Goal: Information Seeking & Learning: Learn about a topic

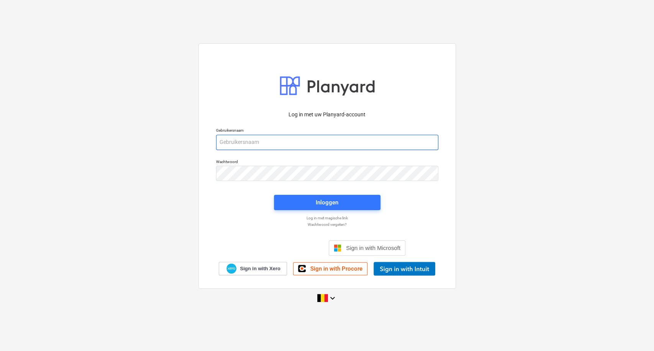
click at [288, 139] on input "email" at bounding box center [327, 142] width 222 height 15
type input "[PERSON_NAME][EMAIL_ADDRESS][DOMAIN_NAME]"
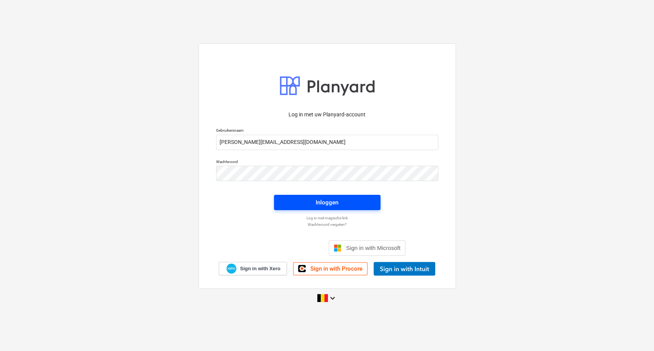
click at [314, 203] on span "Inloggen" at bounding box center [327, 203] width 88 height 10
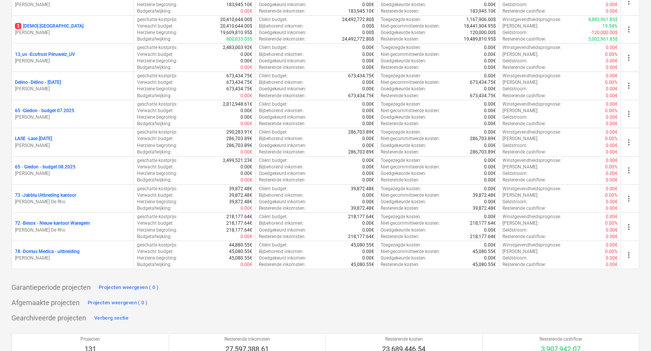
scroll to position [1557, 0]
click at [55, 248] on p "78 - Domus Medica - uitbreiding" at bounding box center [47, 251] width 65 height 7
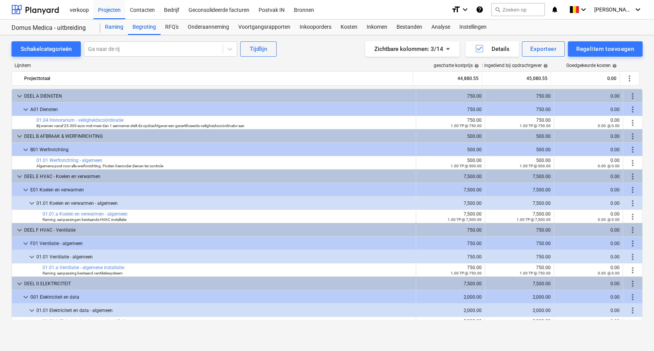
click at [107, 24] on div "Raming" at bounding box center [114, 27] width 28 height 15
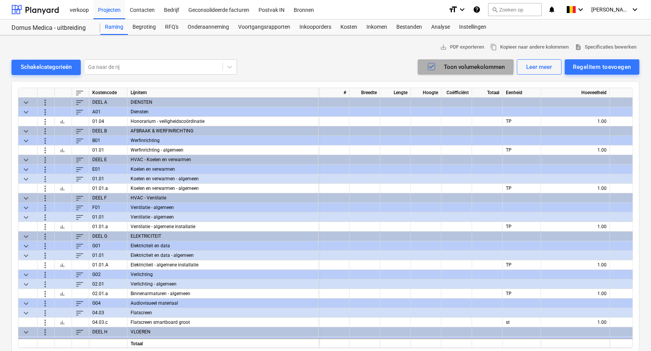
click at [434, 65] on icon "button" at bounding box center [431, 66] width 9 height 9
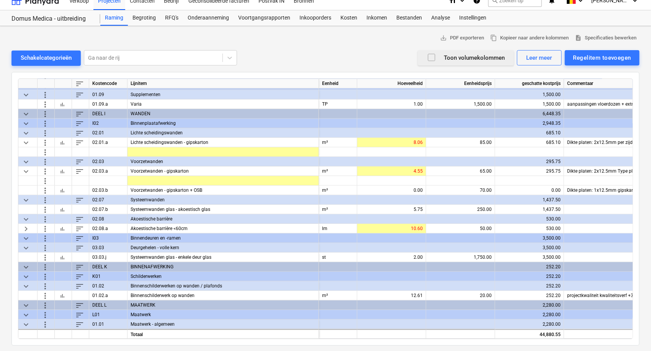
scroll to position [255, 0]
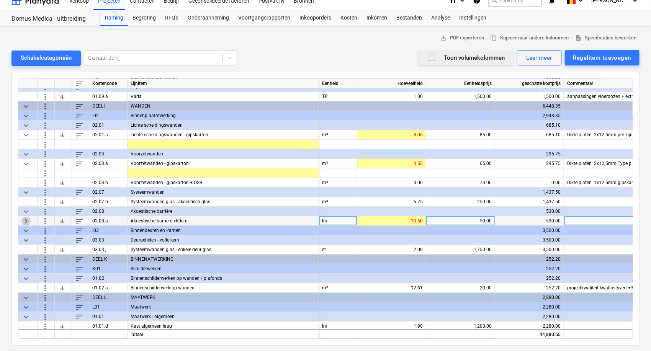
click at [25, 219] on span "keyboard_arrow_right" at bounding box center [25, 220] width 9 height 9
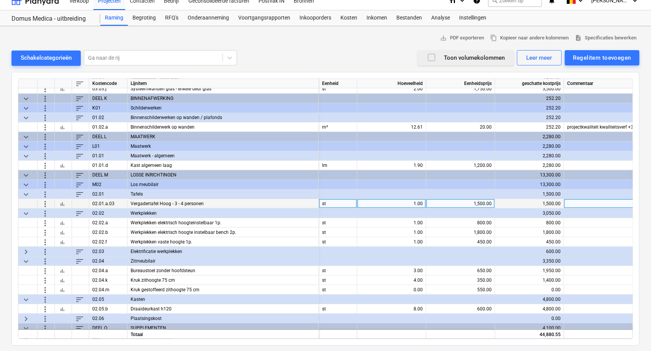
scroll to position [468, 0]
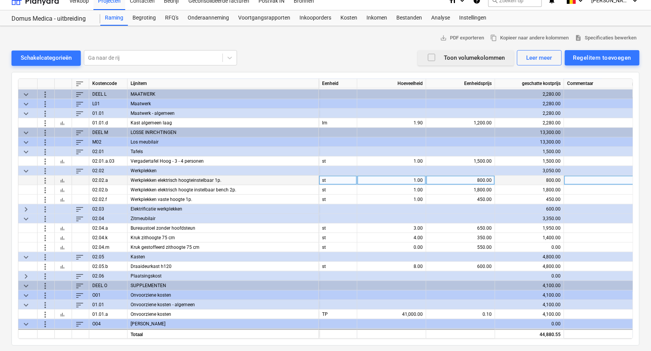
click at [256, 179] on div "Werkplekken elektrisch hoogteinstelbaar 1p." at bounding box center [224, 181] width 192 height 10
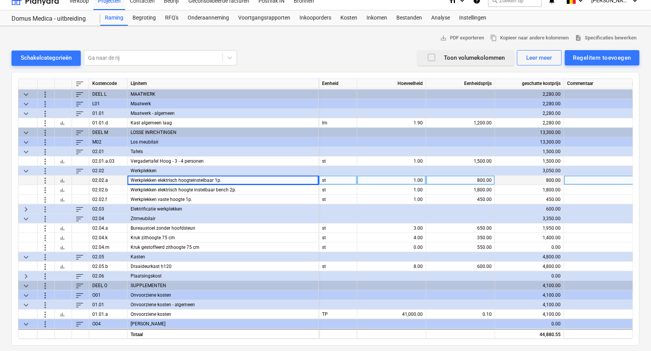
click at [221, 180] on div "Werkplekken elektrisch hoogteinstelbaar 1p." at bounding box center [224, 181] width 192 height 10
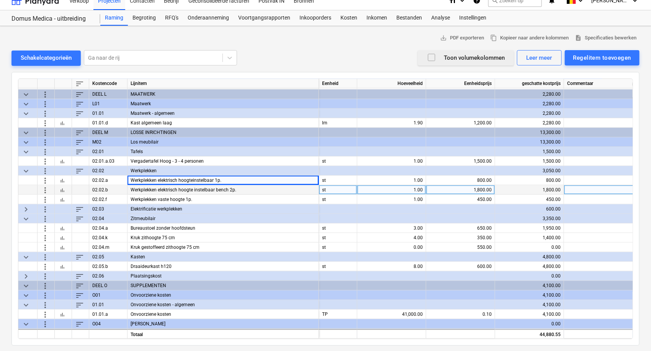
click at [234, 190] on div "Werkplekken elektrisch hoogte instelbaar bench 2p." at bounding box center [224, 190] width 192 height 10
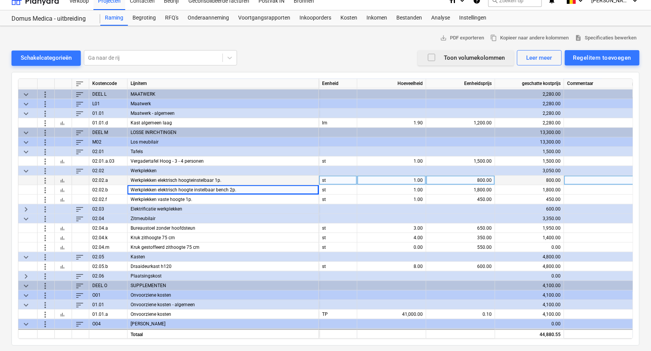
click at [230, 178] on div "Werkplekken elektrisch hoogteinstelbaar 1p." at bounding box center [224, 181] width 192 height 10
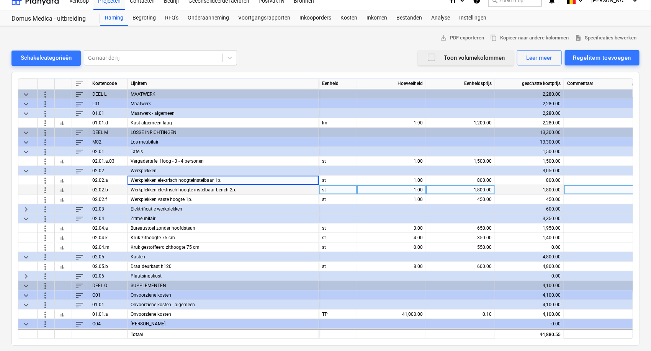
click at [212, 191] on div "Werkplekken elektrisch hoogte instelbaar bench 2p." at bounding box center [224, 190] width 192 height 10
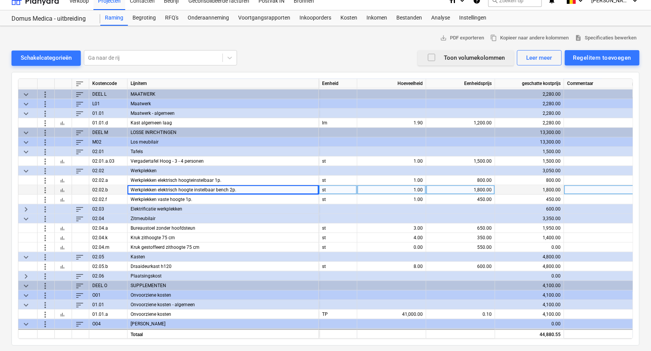
click at [238, 191] on div "Werkplekken elektrisch hoogte instelbaar bench 2p." at bounding box center [224, 190] width 192 height 10
drag, startPoint x: 159, startPoint y: 187, endPoint x: 228, endPoint y: 191, distance: 68.3
click at [228, 191] on div "Werkplekken elektrisch hoogte instelbaar bench 2p." at bounding box center [224, 190] width 192 height 10
click at [247, 188] on div "Werkplekken elektrisch hoogte instelbaar bench 2p." at bounding box center [224, 190] width 192 height 10
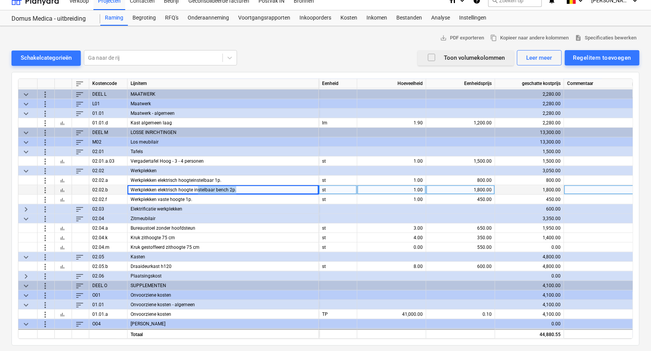
drag, startPoint x: 240, startPoint y: 190, endPoint x: 196, endPoint y: 190, distance: 44.1
click at [198, 191] on div "Werkplekken elektrisch hoogte instelbaar bench 2p." at bounding box center [224, 190] width 192 height 10
click at [193, 190] on div "Werkplekken elektrisch hoogte instelbaar bench 2p." at bounding box center [224, 190] width 192 height 10
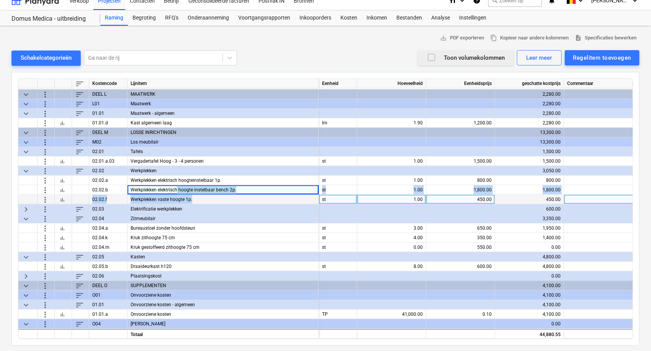
drag, startPoint x: 178, startPoint y: 189, endPoint x: 244, endPoint y: 196, distance: 67.0
click at [244, 196] on div "sort Kostencode Lijnitem Eenheid Hoeveelheid Eenheidsprijs geschatte kostprijs …" at bounding box center [325, 209] width 615 height 261
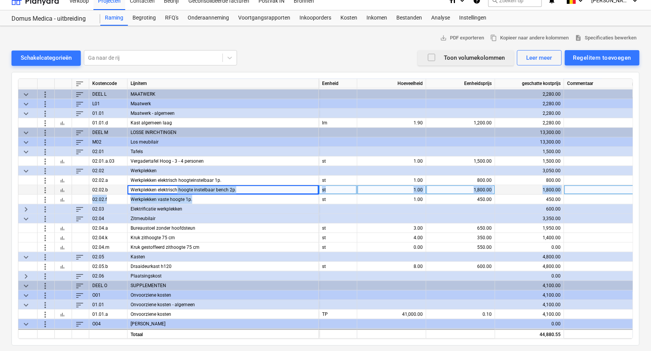
click at [243, 188] on div "Werkplekken elektrisch hoogte instelbaar bench 2p." at bounding box center [224, 190] width 192 height 10
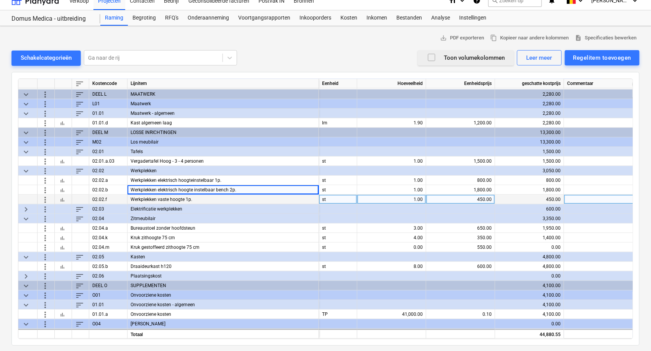
click at [213, 198] on div "Werkplekken vaste hoogte 1p." at bounding box center [224, 200] width 192 height 10
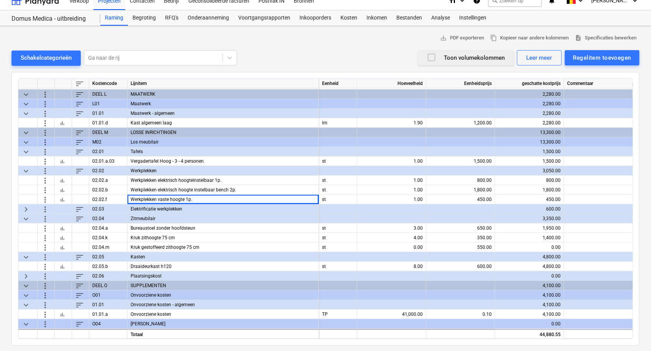
scroll to position [479, 0]
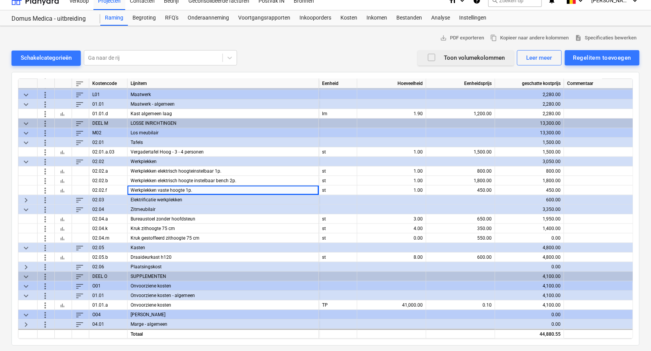
click at [22, 198] on span "keyboard_arrow_right" at bounding box center [25, 199] width 9 height 9
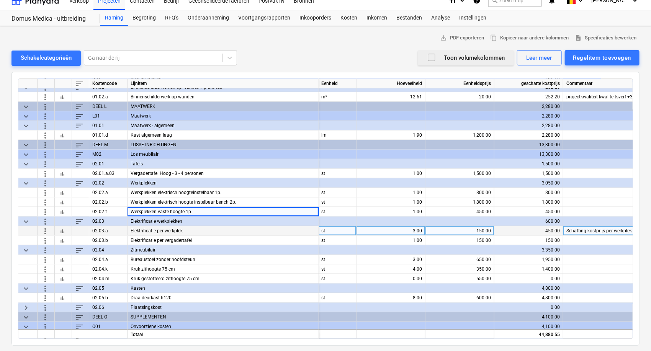
scroll to position [498, 1]
